Goal: Task Accomplishment & Management: Complete application form

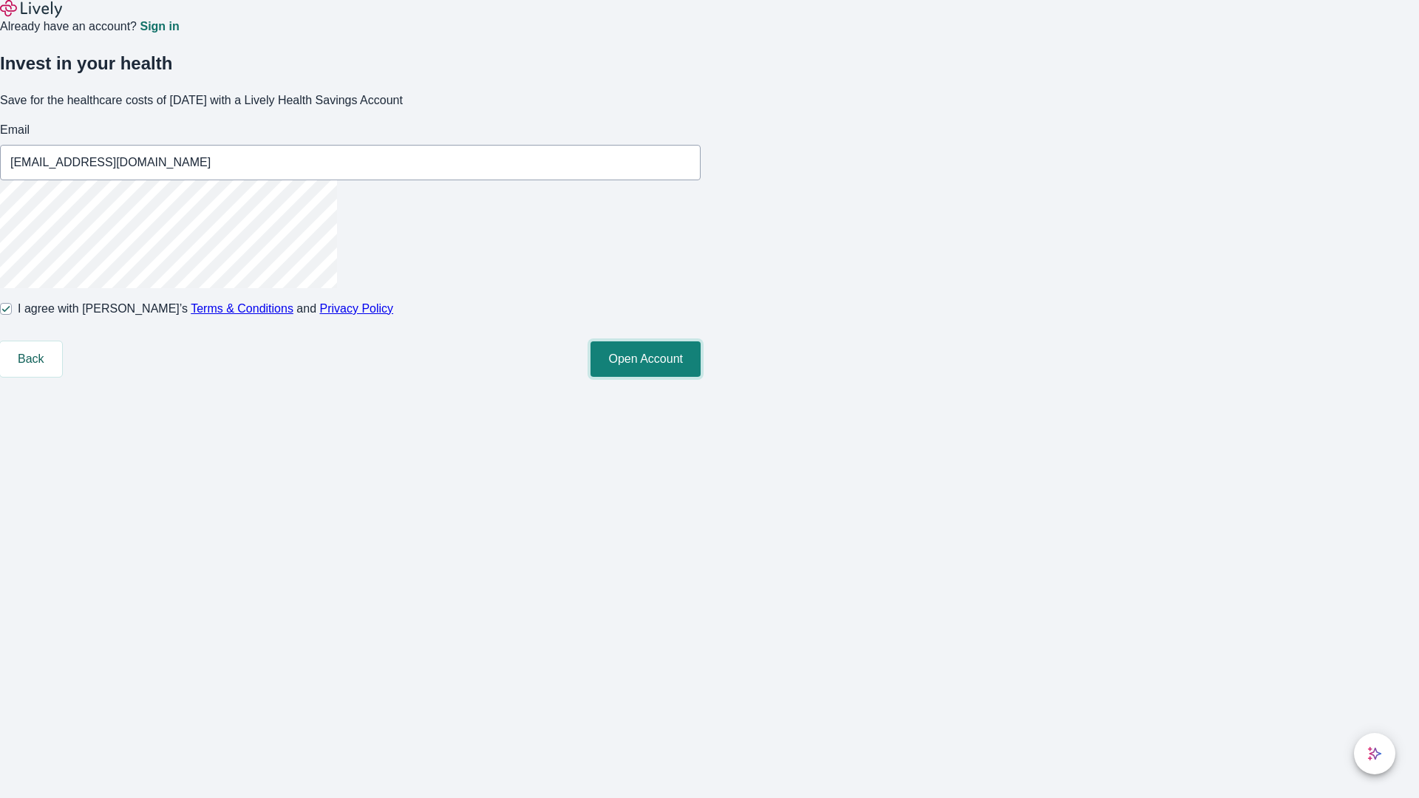
click at [701, 377] on button "Open Account" at bounding box center [646, 359] width 110 height 35
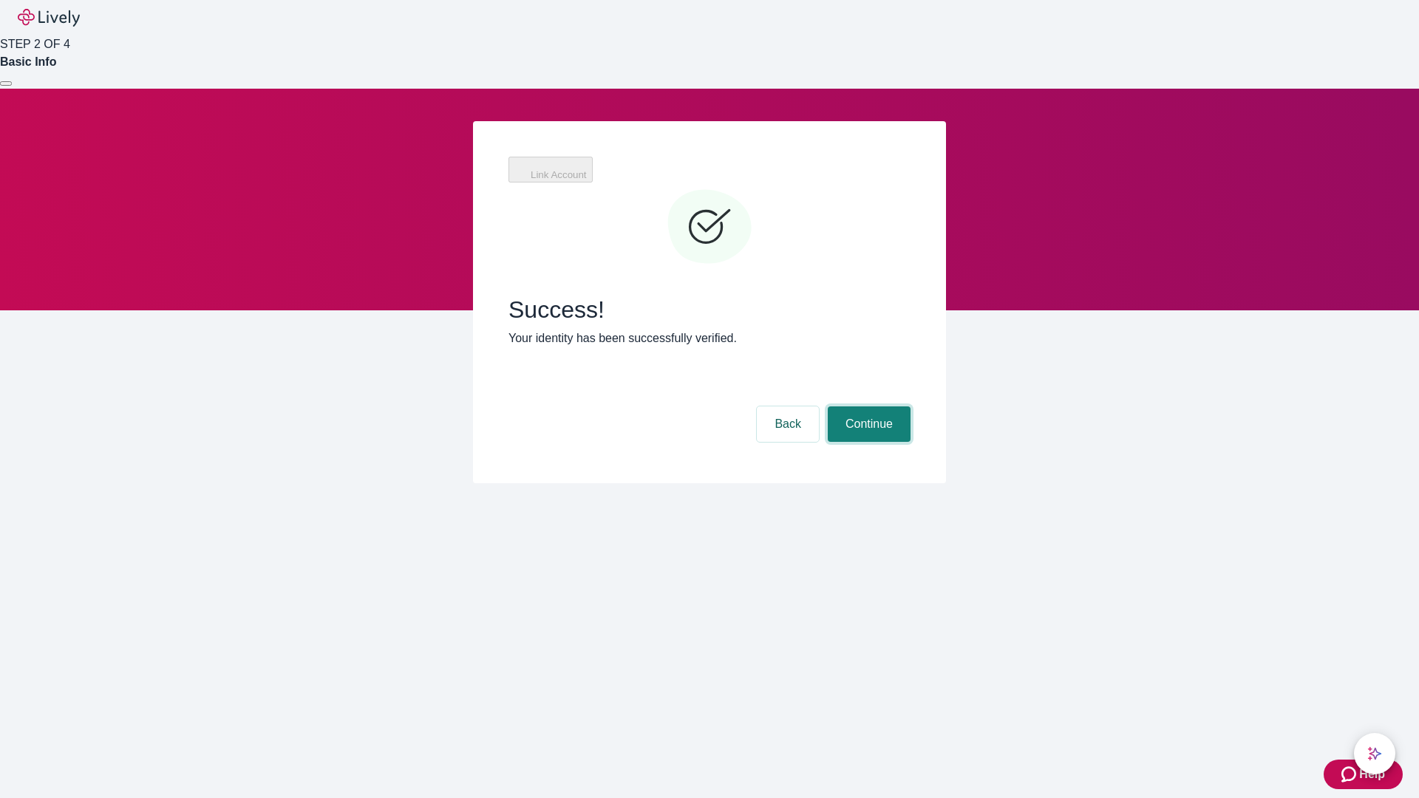
click at [867, 407] on button "Continue" at bounding box center [869, 424] width 83 height 35
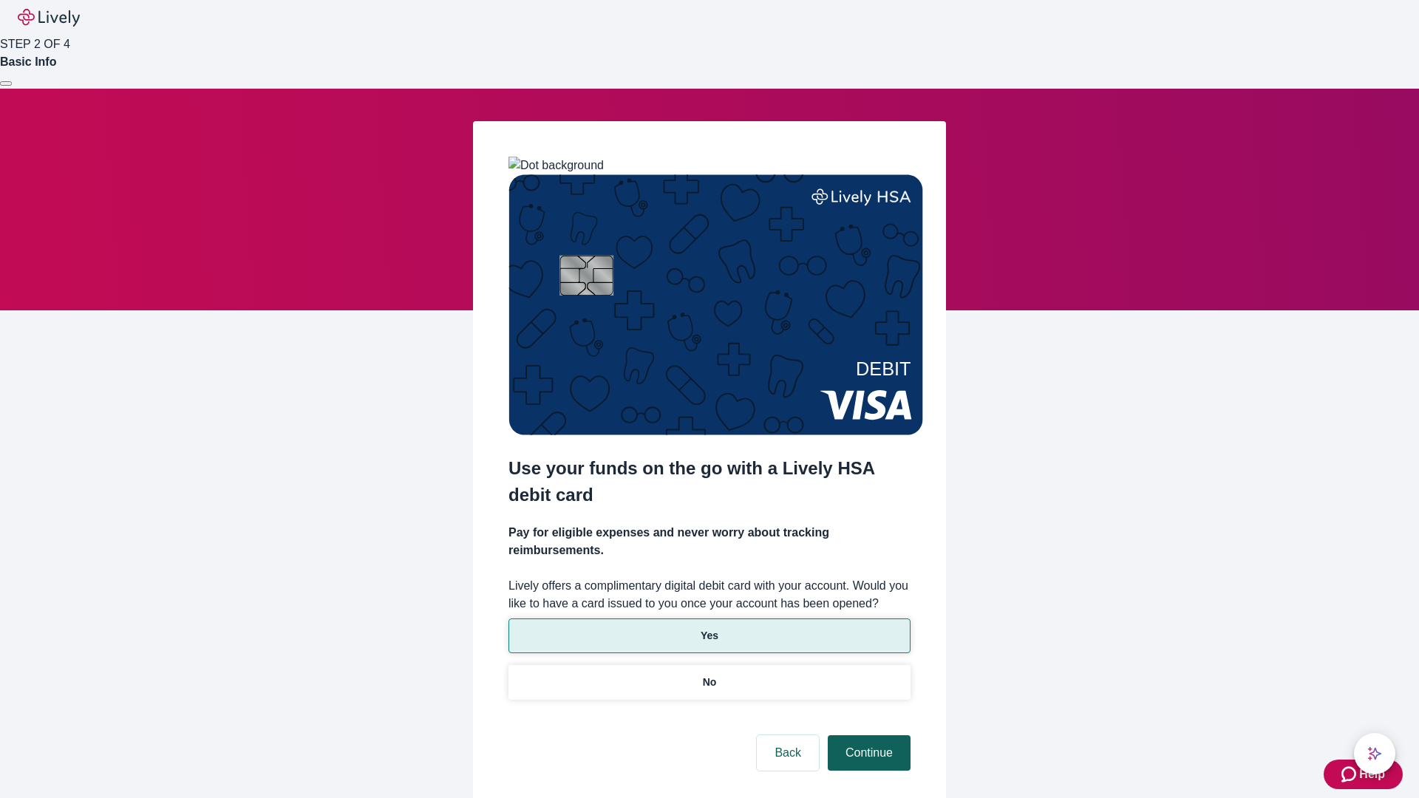
click at [709, 628] on p "Yes" at bounding box center [710, 636] width 18 height 16
click at [867, 736] on button "Continue" at bounding box center [869, 753] width 83 height 35
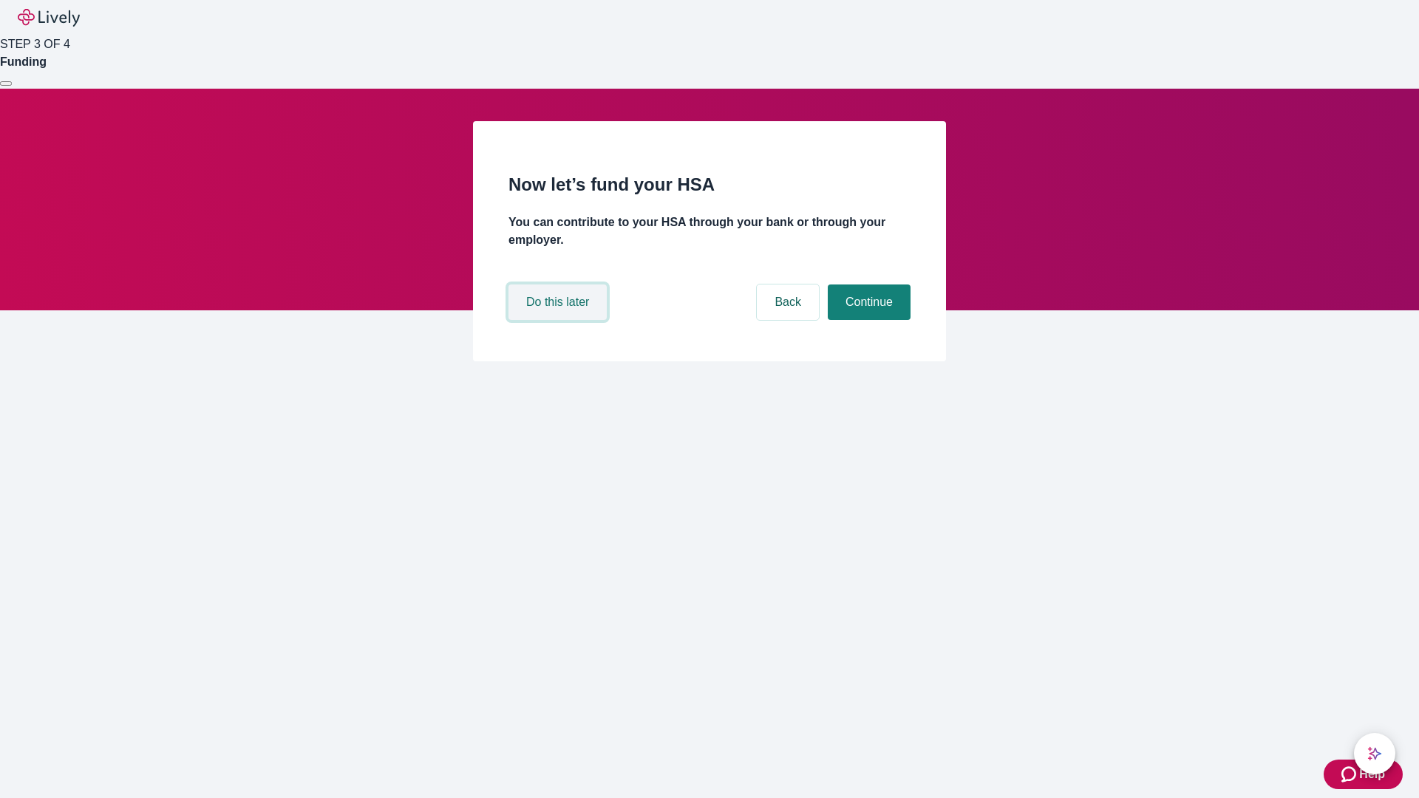
click at [560, 320] on button "Do this later" at bounding box center [558, 302] width 98 height 35
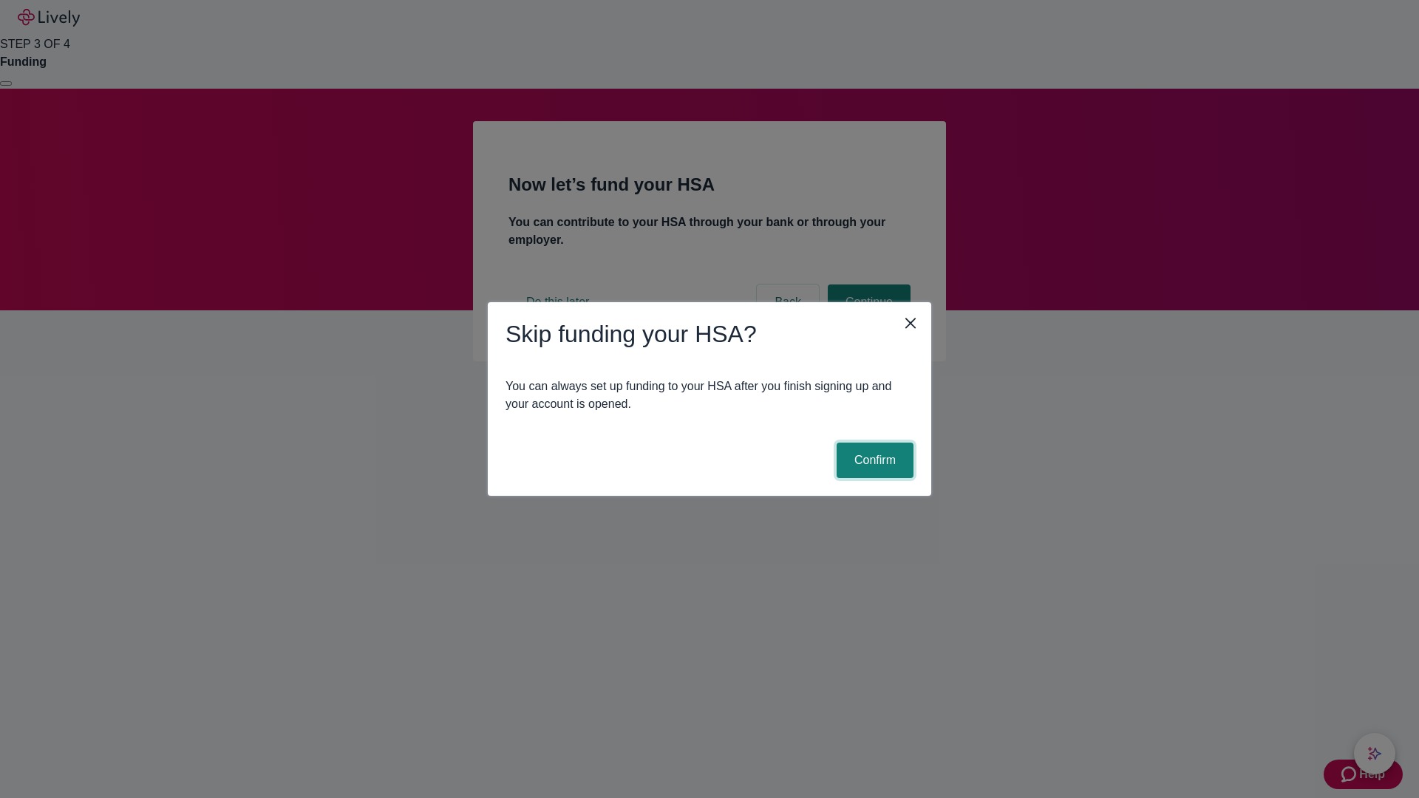
click at [873, 461] on button "Confirm" at bounding box center [875, 460] width 77 height 35
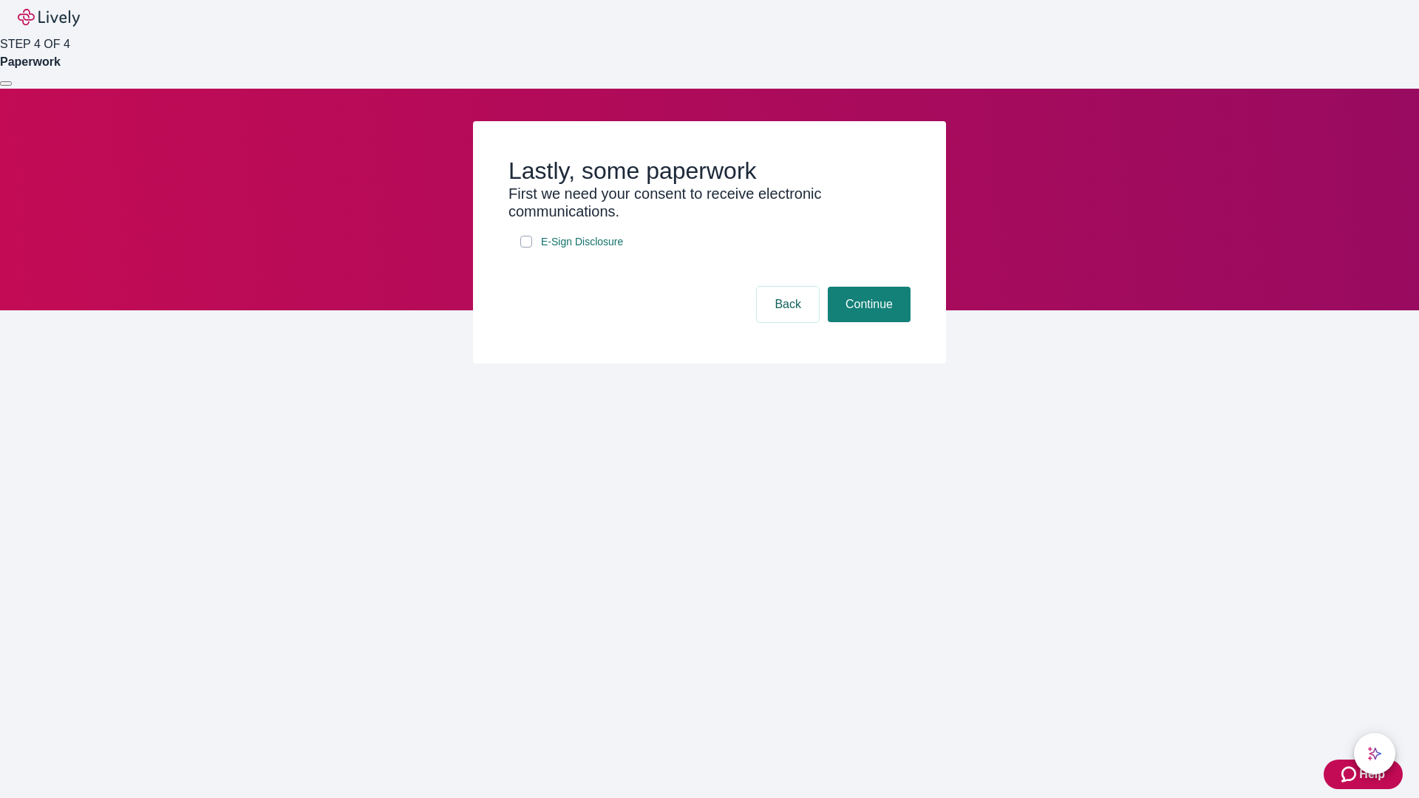
click at [526, 248] on input "E-Sign Disclosure" at bounding box center [526, 242] width 12 height 12
checkbox input "true"
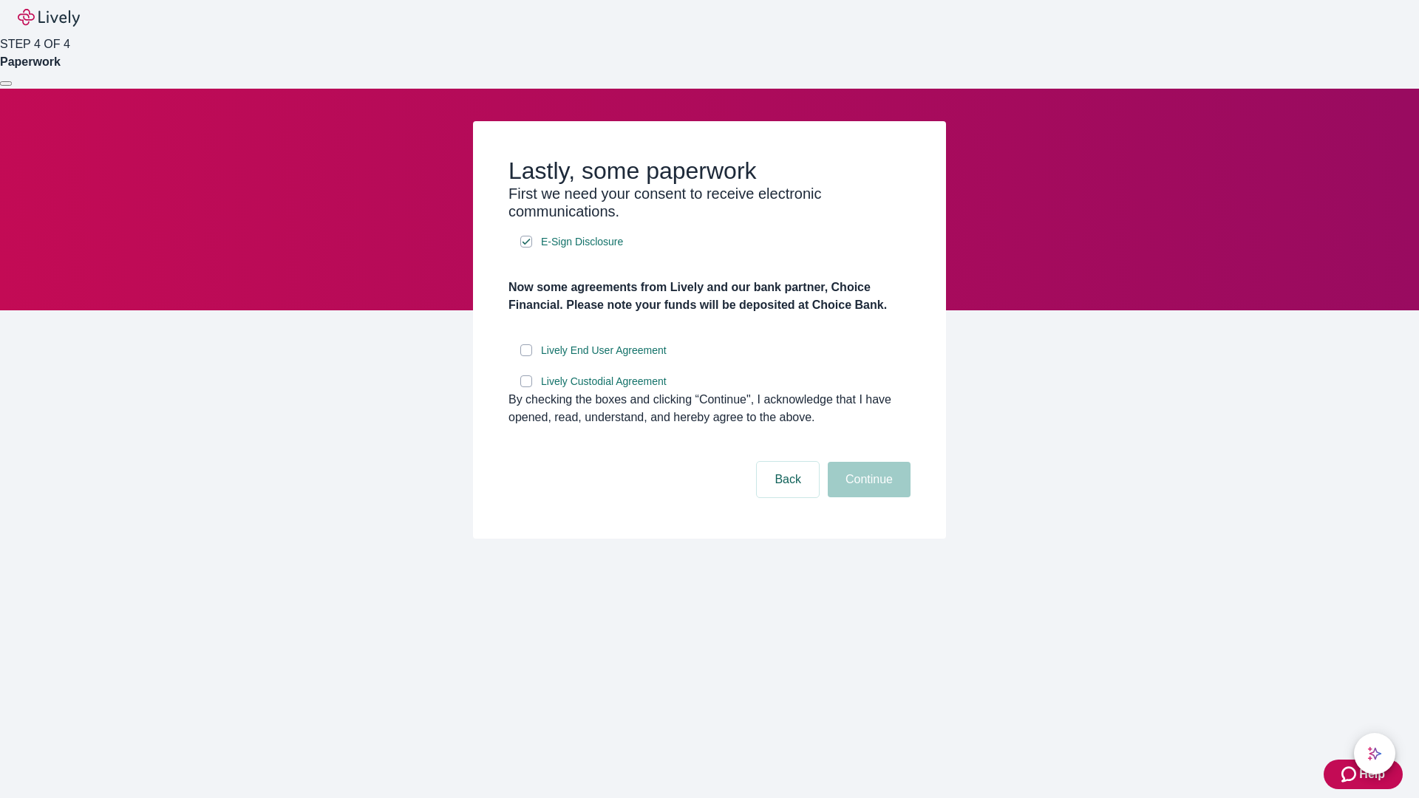
click at [526, 356] on input "Lively End User Agreement" at bounding box center [526, 351] width 12 height 12
checkbox input "true"
click at [526, 387] on input "Lively Custodial Agreement" at bounding box center [526, 382] width 12 height 12
checkbox input "true"
click at [867, 498] on button "Continue" at bounding box center [869, 479] width 83 height 35
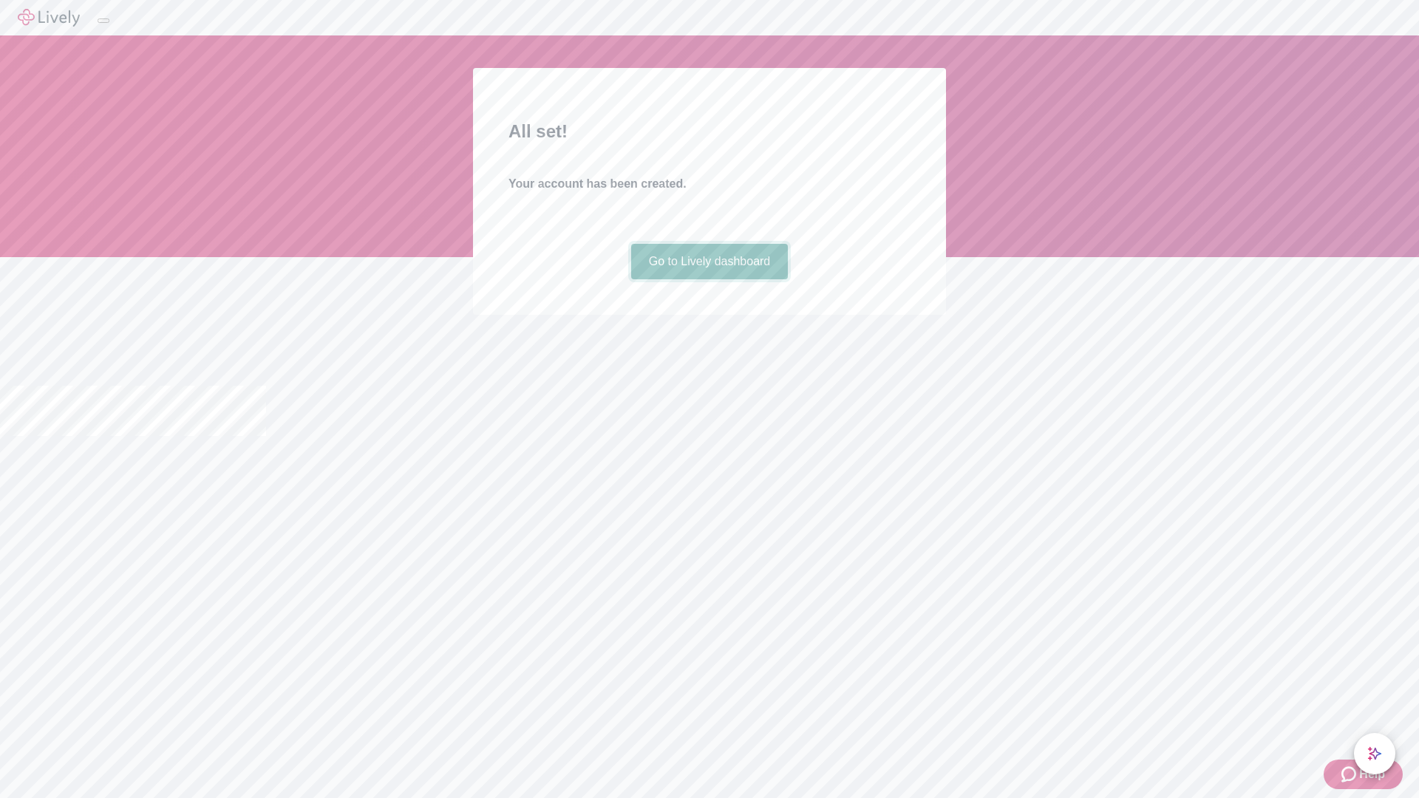
click at [709, 279] on link "Go to Lively dashboard" at bounding box center [709, 261] width 157 height 35
